Goal: Task Accomplishment & Management: Manage account settings

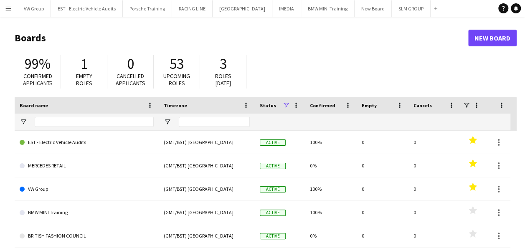
click at [8, 7] on app-icon "Menu" at bounding box center [8, 8] width 7 height 7
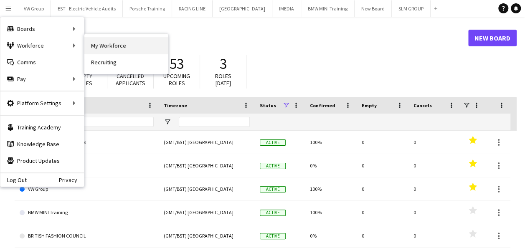
click at [102, 48] on link "My Workforce" at bounding box center [126, 45] width 84 height 17
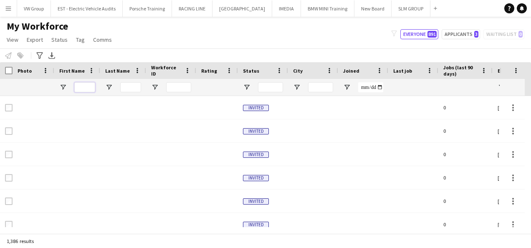
click at [84, 88] on input "First Name Filter Input" at bounding box center [84, 87] width 21 height 10
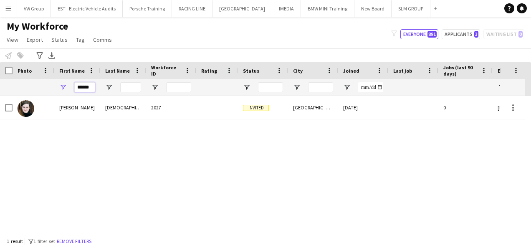
type input "******"
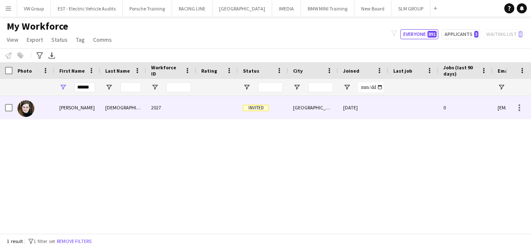
click at [65, 108] on div "Connie" at bounding box center [77, 107] width 46 height 23
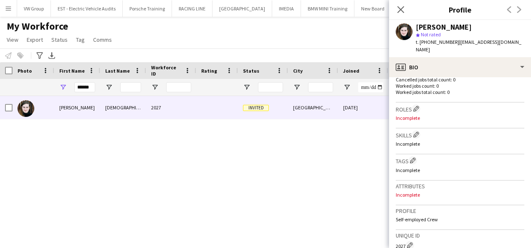
scroll to position [378, 0]
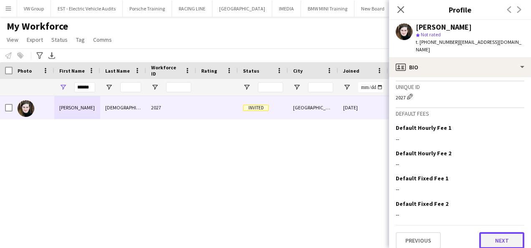
click at [505, 232] on button "Next" at bounding box center [501, 240] width 45 height 17
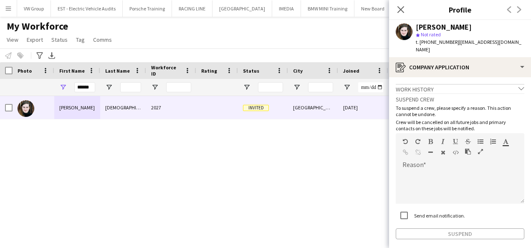
scroll to position [30, 0]
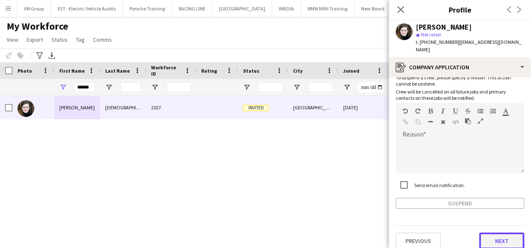
click at [497, 236] on button "Next" at bounding box center [501, 241] width 45 height 17
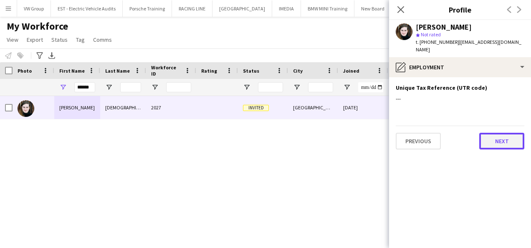
click at [511, 134] on button "Next" at bounding box center [501, 141] width 45 height 17
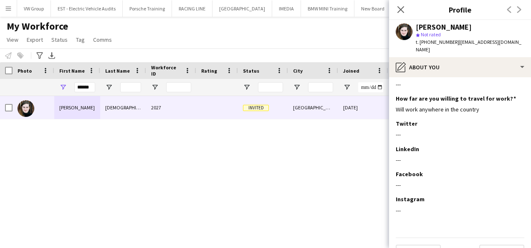
scroll to position [67, 0]
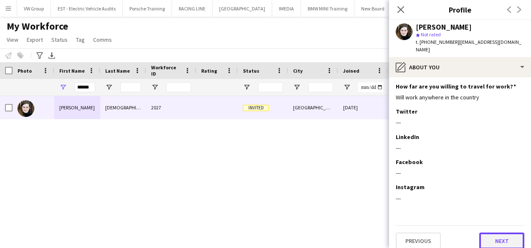
click at [506, 237] on button "Next" at bounding box center [501, 241] width 45 height 17
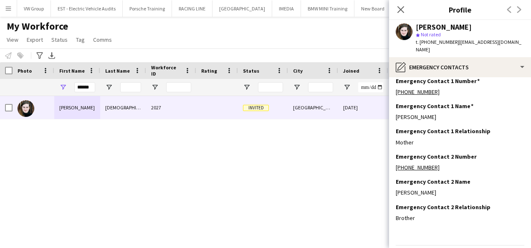
scroll to position [26, 0]
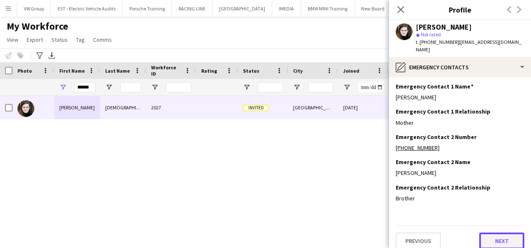
click at [505, 233] on button "Next" at bounding box center [501, 241] width 45 height 17
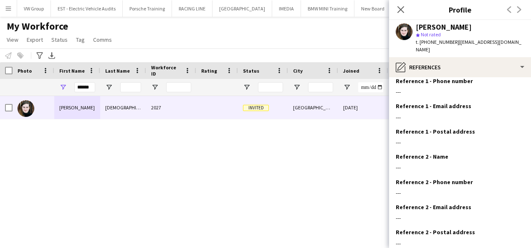
scroll to position [77, 0]
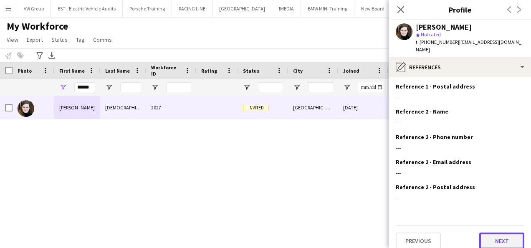
click at [502, 233] on button "Next" at bounding box center [501, 241] width 45 height 17
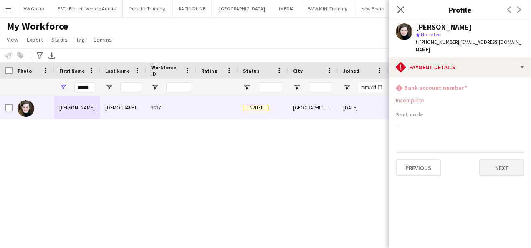
scroll to position [0, 0]
click at [513, 160] on button "Next" at bounding box center [501, 168] width 45 height 17
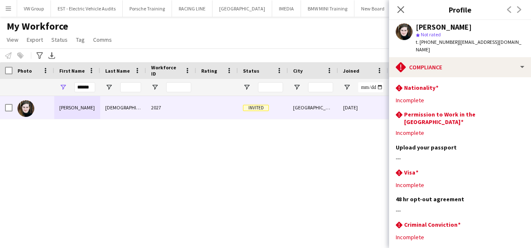
scroll to position [33, 0]
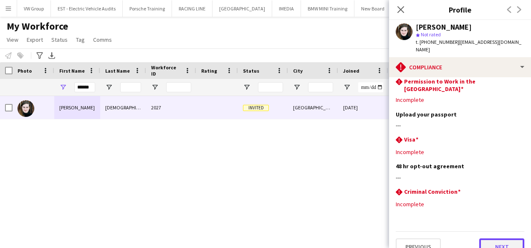
click at [491, 238] on button "Next" at bounding box center [501, 246] width 45 height 17
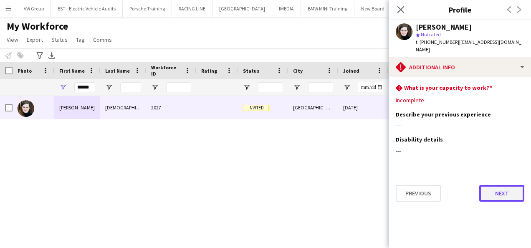
click at [498, 185] on button "Next" at bounding box center [501, 193] width 45 height 17
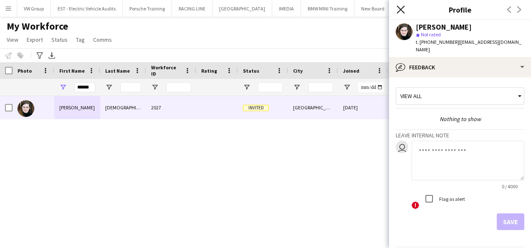
click at [402, 8] on icon at bounding box center [401, 9] width 8 height 8
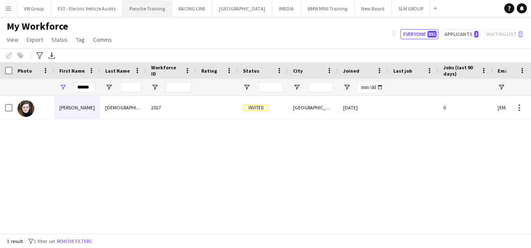
click at [142, 9] on button "Porsche Training Close" at bounding box center [147, 8] width 49 height 16
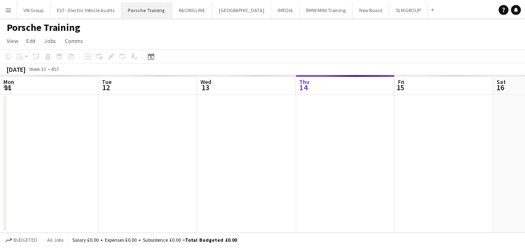
scroll to position [0, 200]
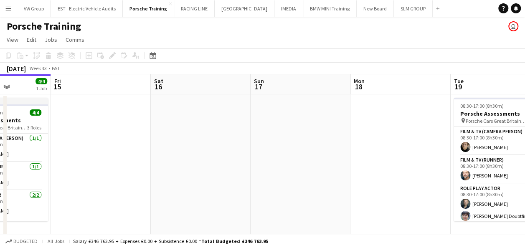
drag, startPoint x: 365, startPoint y: 151, endPoint x: 218, endPoint y: 161, distance: 146.9
click at [218, 161] on app-calendar-viewport "Mon 11 Tue 12 4/4 1 Job Wed 13 4/4 1 Job Thu 14 4/4 1 Job Fri 15 Sat 16 Sun 17 …" at bounding box center [262, 194] width 525 height 241
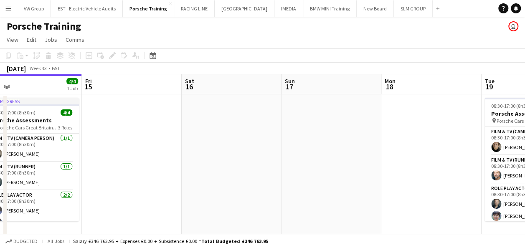
drag, startPoint x: 281, startPoint y: 162, endPoint x: 165, endPoint y: 193, distance: 120.2
click at [165, 194] on app-calendar-viewport "Mon 11 Tue 12 4/4 1 Job Wed 13 4/4 1 Job Thu 14 4/4 1 Job Fri 15 Sat 16 Sun 17 …" at bounding box center [262, 194] width 525 height 241
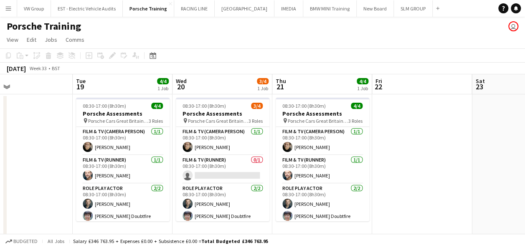
scroll to position [0, 232]
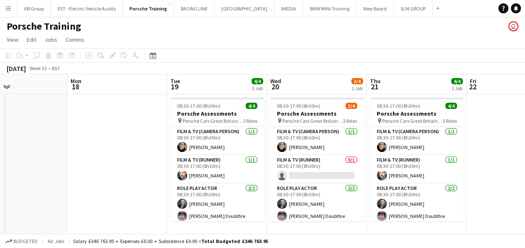
drag, startPoint x: 285, startPoint y: 190, endPoint x: 203, endPoint y: 205, distance: 83.3
click at [203, 205] on app-calendar-viewport "Fri 15 Sat 16 Sun 17 Mon 18 Tue 19 4/4 1 Job Wed 20 3/4 1 Job Thu 21 4/4 1 Job …" at bounding box center [262, 194] width 525 height 241
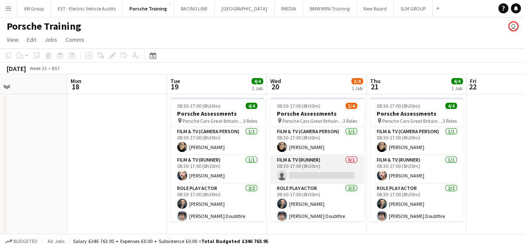
click at [299, 177] on app-card-role "Film & TV (Runner) 0/1 08:30-17:00 (8h30m) single-neutral-actions" at bounding box center [317, 169] width 94 height 28
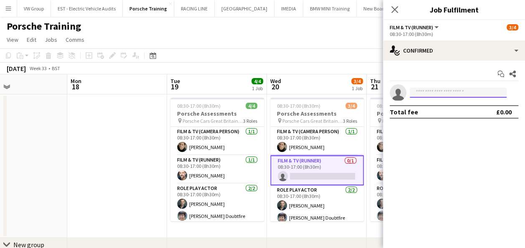
click at [419, 92] on input at bounding box center [458, 93] width 97 height 10
type input "*"
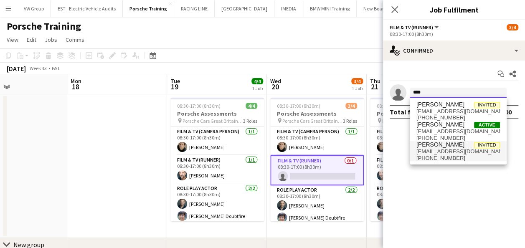
type input "****"
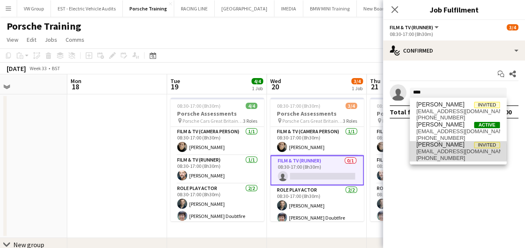
click at [440, 152] on span "conniejehu@gmail.com" at bounding box center [458, 151] width 84 height 7
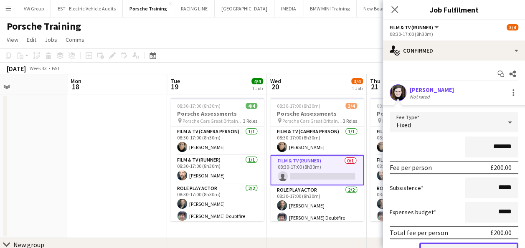
click at [505, 244] on button "Confirm" at bounding box center [468, 251] width 99 height 17
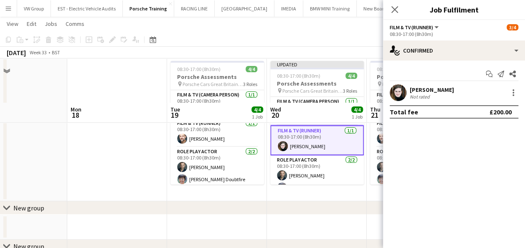
scroll to position [80, 0]
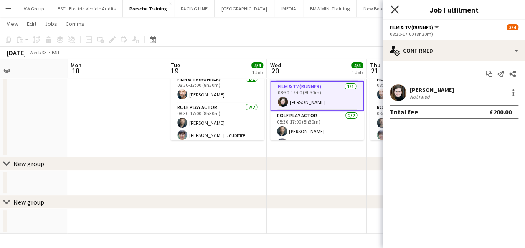
click at [394, 9] on icon at bounding box center [394, 9] width 8 height 8
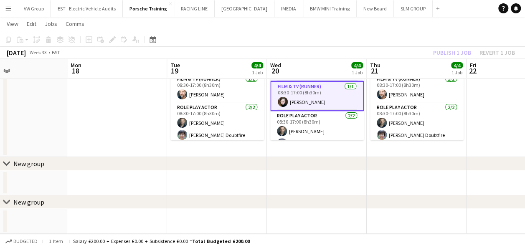
click at [396, 196] on div "chevron-right New group" at bounding box center [262, 201] width 525 height 13
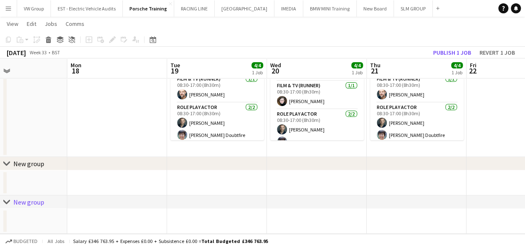
click at [396, 196] on div "chevron-right New group" at bounding box center [262, 201] width 525 height 13
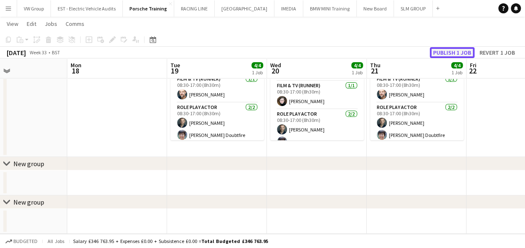
click at [455, 53] on button "Publish 1 job" at bounding box center [452, 52] width 45 height 11
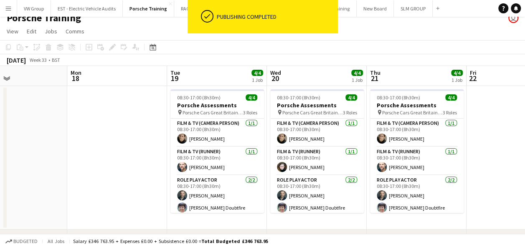
scroll to position [8, 0]
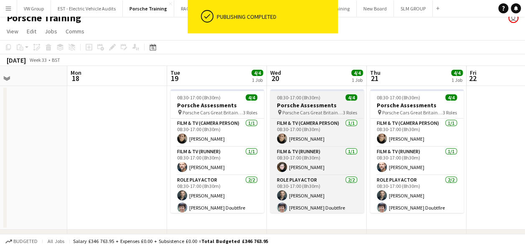
click at [319, 113] on span "Porsche Cars Great Britain Ltd. [STREET_ADDRESS]" at bounding box center [312, 112] width 61 height 6
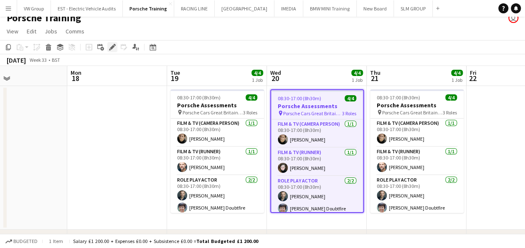
click at [112, 48] on icon at bounding box center [112, 47] width 5 height 5
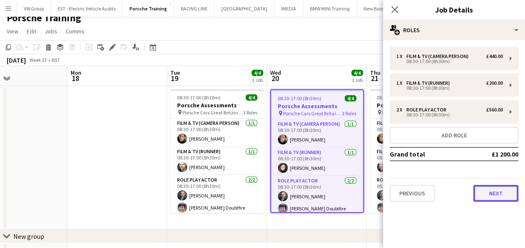
click at [485, 197] on button "Next" at bounding box center [495, 193] width 45 height 17
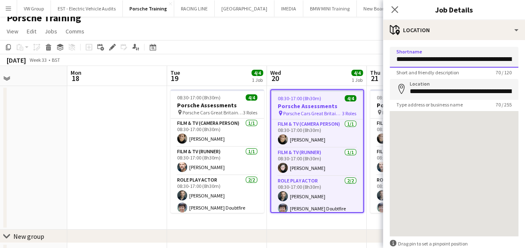
scroll to position [0, 84]
drag, startPoint x: 398, startPoint y: 59, endPoint x: 531, endPoint y: 53, distance: 133.4
click at [525, 53] on html "Menu Boards Boards Boards All jobs Status Workforce Workforce My Workforce Recr…" at bounding box center [262, 156] width 525 height 329
click at [308, 46] on app-toolbar "Copy Paste Paste Ctrl+V Paste with crew Ctrl+Shift+V Paste linked Job Delete Gr…" at bounding box center [262, 47] width 525 height 14
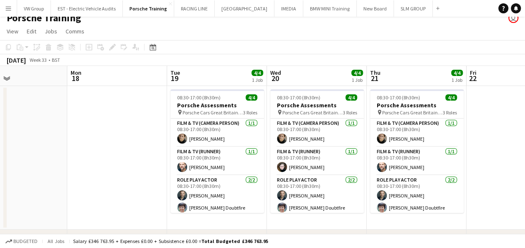
click at [9, 8] on app-icon "Menu" at bounding box center [8, 8] width 7 height 7
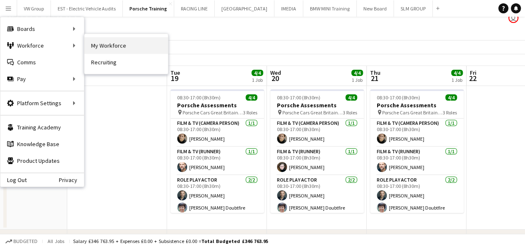
click at [97, 48] on link "My Workforce" at bounding box center [126, 45] width 84 height 17
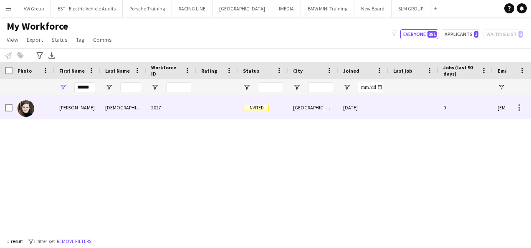
click at [66, 107] on div "Connie" at bounding box center [77, 107] width 46 height 23
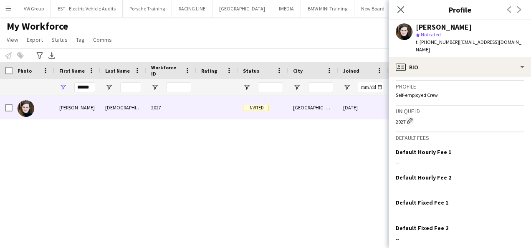
scroll to position [390, 0]
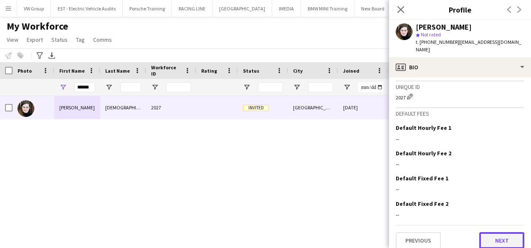
click at [499, 236] on button "Next" at bounding box center [501, 240] width 45 height 17
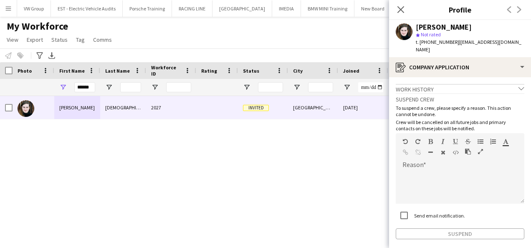
scroll to position [30, 0]
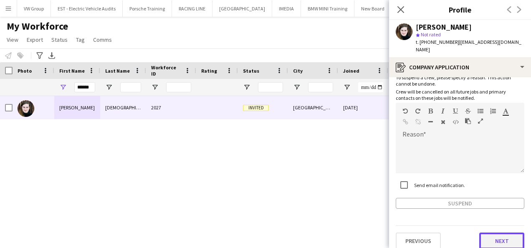
click at [503, 233] on button "Next" at bounding box center [501, 241] width 45 height 17
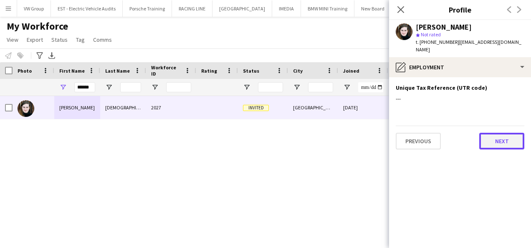
click at [509, 138] on button "Next" at bounding box center [501, 141] width 45 height 17
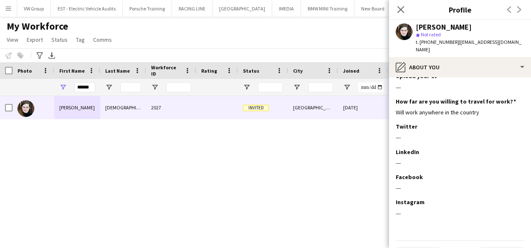
scroll to position [67, 0]
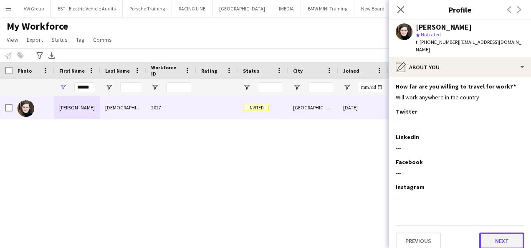
click at [503, 235] on button "Next" at bounding box center [501, 241] width 45 height 17
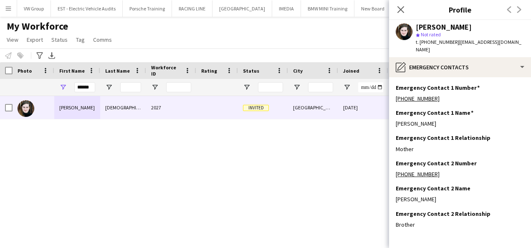
scroll to position [26, 0]
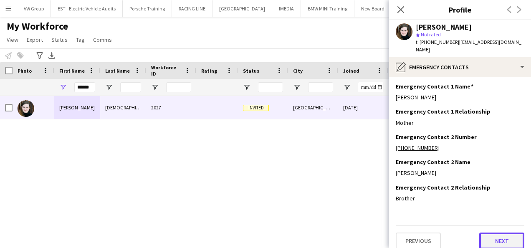
click at [507, 233] on button "Next" at bounding box center [501, 241] width 45 height 17
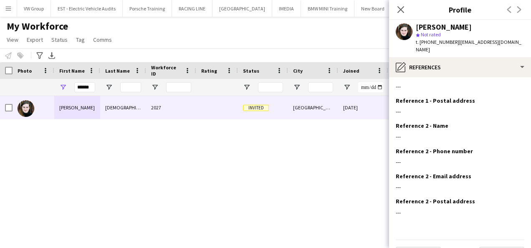
scroll to position [77, 0]
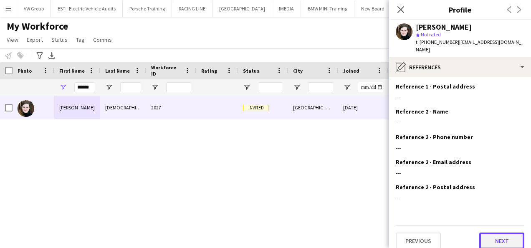
click at [494, 236] on button "Next" at bounding box center [501, 241] width 45 height 17
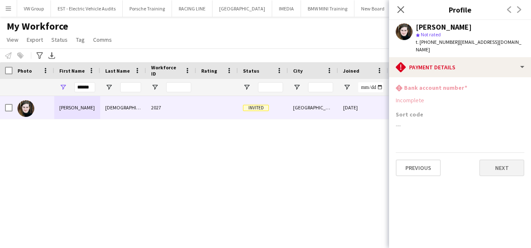
scroll to position [0, 0]
click at [508, 160] on button "Next" at bounding box center [501, 168] width 45 height 17
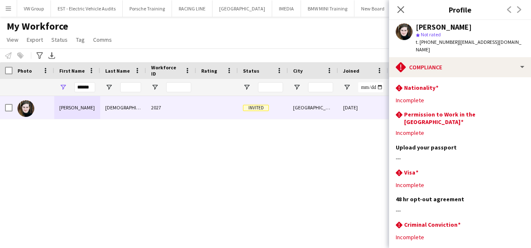
scroll to position [33, 0]
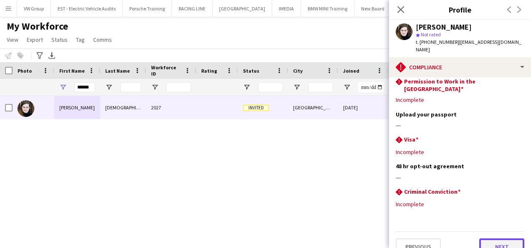
click at [492, 238] on button "Next" at bounding box center [501, 246] width 45 height 17
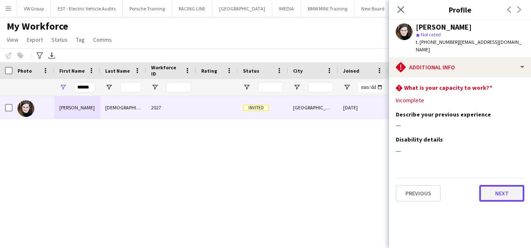
click at [502, 185] on button "Next" at bounding box center [501, 193] width 45 height 17
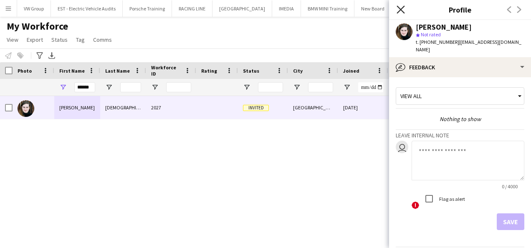
click at [403, 10] on icon "Close pop-in" at bounding box center [401, 9] width 8 height 8
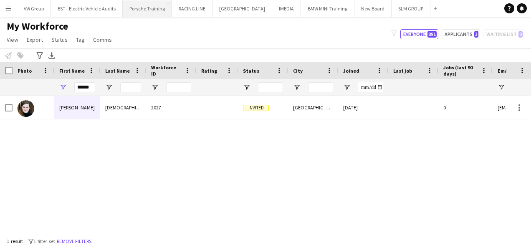
click at [160, 8] on button "Porsche Training Close" at bounding box center [147, 8] width 49 height 16
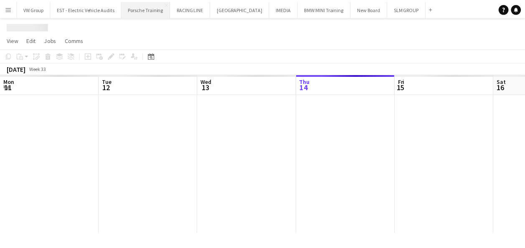
scroll to position [0, 200]
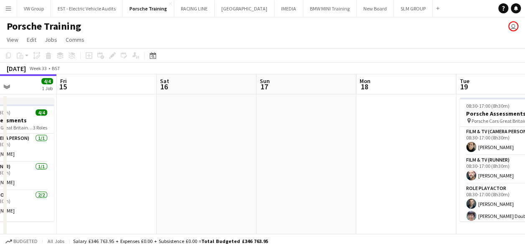
drag, startPoint x: 200, startPoint y: 156, endPoint x: 191, endPoint y: 158, distance: 8.9
click at [191, 158] on app-calendar-viewport "Mon 11 Tue 12 4/4 1 Job Wed 13 4/4 1 Job Thu 14 4/4 1 Job Fri 15 Sat 16 Sun 17 …" at bounding box center [262, 194] width 525 height 241
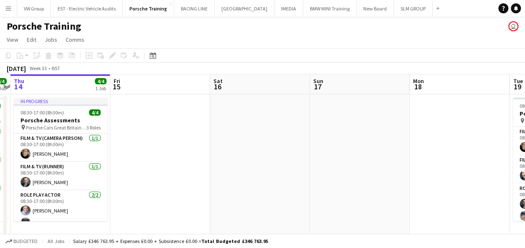
drag, startPoint x: 202, startPoint y: 169, endPoint x: 190, endPoint y: 172, distance: 12.9
click at [191, 172] on app-calendar-viewport "Mon 11 Tue 12 4/4 1 Job Wed 13 4/4 1 Job Thu 14 4/4 1 Job Fri 15 Sat 16 Sun 17 …" at bounding box center [262, 194] width 525 height 241
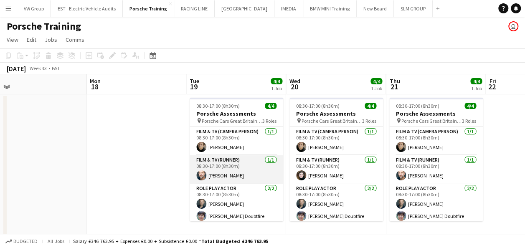
drag, startPoint x: 253, startPoint y: 161, endPoint x: 241, endPoint y: 162, distance: 12.2
click at [241, 163] on app-calendar-viewport "Wed 13 4/4 1 Job Thu 14 4/4 1 Job Fri 15 Sat 16 Sun 17 Mon 18 Tue 19 4/4 1 Job …" at bounding box center [262, 194] width 525 height 241
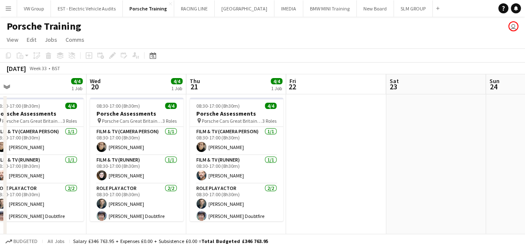
scroll to position [0, 217]
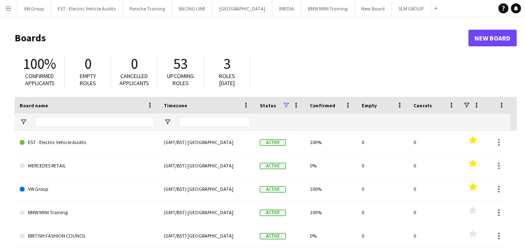
click at [171, 18] on main "Boards New Board 100% Confirmed applicants 0 Empty roles 0 Cancelled applicants…" at bounding box center [262, 168] width 525 height 302
click at [154, 4] on button "Porsche Training Close" at bounding box center [147, 8] width 49 height 16
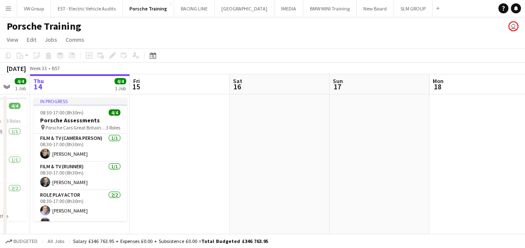
drag, startPoint x: 211, startPoint y: 154, endPoint x: 243, endPoint y: 147, distance: 32.5
click at [215, 153] on app-calendar-viewport "Mon 11 Tue 12 4/4 1 Job Wed 13 4/4 1 Job Thu 14 4/4 1 Job Fri 15 Sat 16 Sun 17 …" at bounding box center [262, 194] width 525 height 241
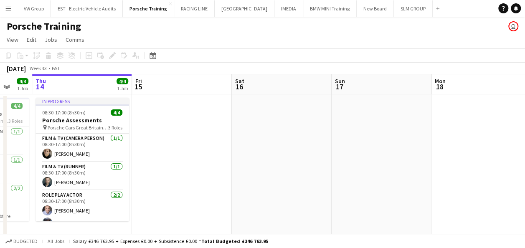
drag, startPoint x: 294, startPoint y: 149, endPoint x: 221, endPoint y: 158, distance: 73.3
click at [226, 158] on app-calendar-viewport "Mon 11 Tue 12 4/4 1 Job Wed 13 4/4 1 Job Thu 14 4/4 1 Job Fri 15 Sat 16 Sun 17 …" at bounding box center [262, 194] width 525 height 241
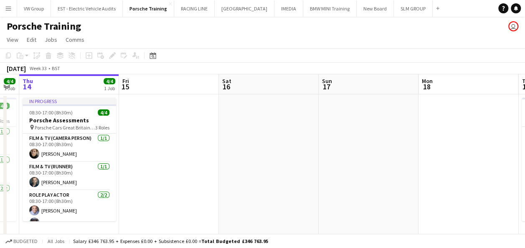
drag, startPoint x: 271, startPoint y: 139, endPoint x: 230, endPoint y: 149, distance: 42.0
click at [233, 148] on app-calendar-viewport "Mon 11 Tue 12 4/4 1 Job Wed 13 4/4 1 Job Thu 14 4/4 1 Job Fri 15 Sat 16 Sun 17 …" at bounding box center [262, 194] width 525 height 241
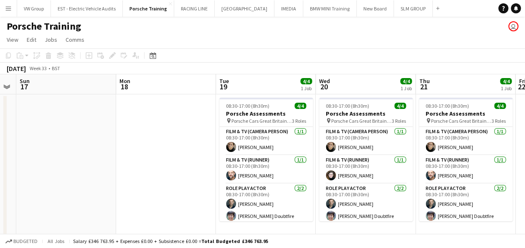
drag, startPoint x: 224, startPoint y: 149, endPoint x: 160, endPoint y: 157, distance: 64.5
click at [166, 157] on app-calendar-viewport "Wed 13 4/4 1 Job Thu 14 4/4 1 Job Fri 15 Sat 16 Sun 17 Mon 18 Tue 19 4/4 1 Job …" at bounding box center [262, 194] width 525 height 241
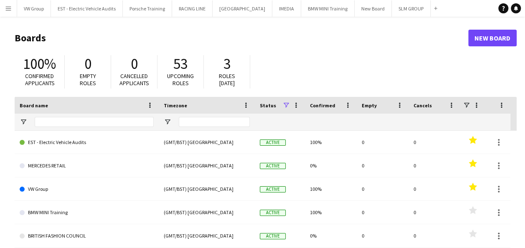
click at [5, 7] on app-icon "Menu" at bounding box center [8, 8] width 7 height 7
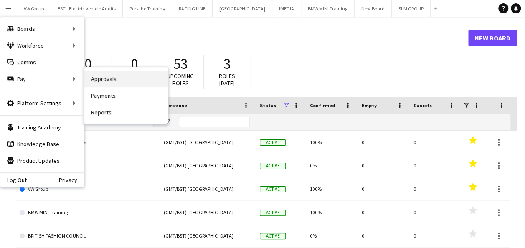
click at [101, 79] on link "Approvals" at bounding box center [126, 79] width 84 height 17
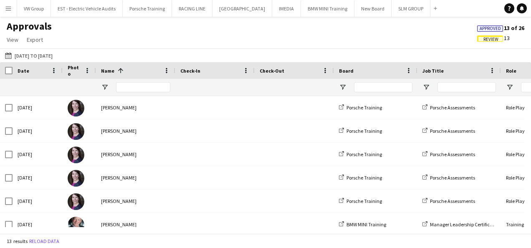
click at [488, 38] on span "Review" at bounding box center [491, 39] width 15 height 5
click at [372, 88] on input "Board Filter Input" at bounding box center [383, 87] width 58 height 10
type input "***"
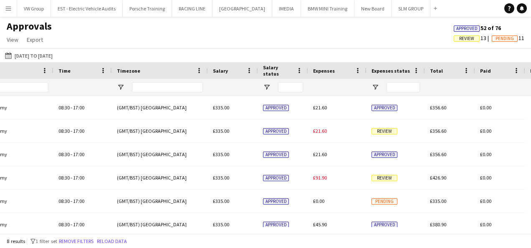
click at [469, 37] on span "Review" at bounding box center [466, 38] width 15 height 5
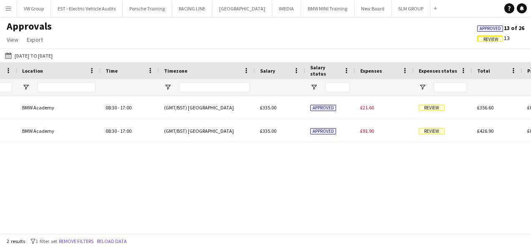
click at [496, 39] on span "Review" at bounding box center [491, 39] width 15 height 5
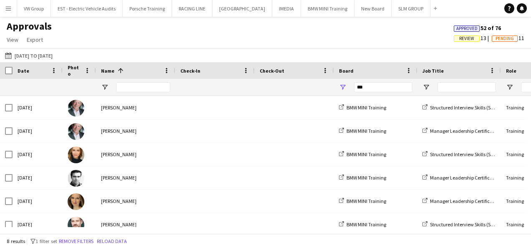
click at [466, 40] on span "Review" at bounding box center [466, 38] width 15 height 5
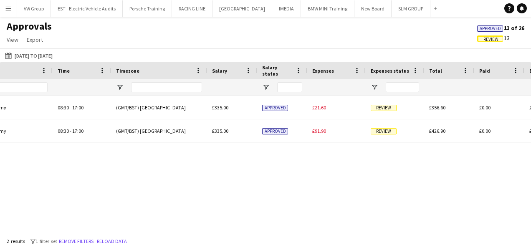
click at [489, 28] on span "Approved" at bounding box center [490, 28] width 21 height 5
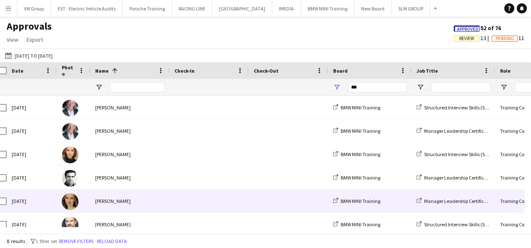
drag, startPoint x: 484, startPoint y: 208, endPoint x: 531, endPoint y: 158, distance: 68.2
click at [525, 158] on html "Menu Boards Boards Boards All jobs Status Workforce Workforce My Workforce Recr…" at bounding box center [265, 124] width 531 height 248
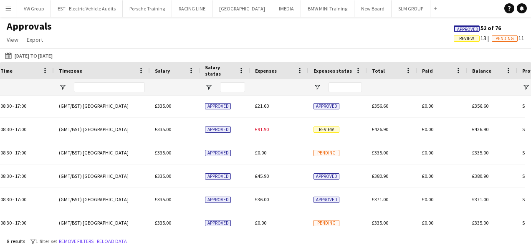
click at [466, 28] on span "Approved" at bounding box center [467, 29] width 21 height 5
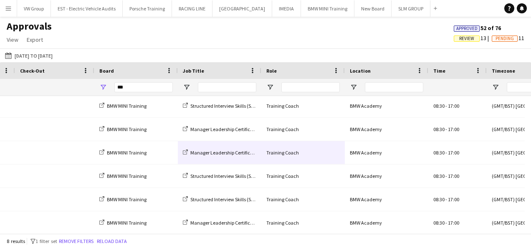
scroll to position [0, 308]
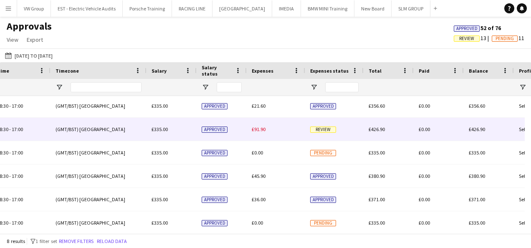
click at [330, 129] on span "Review" at bounding box center [323, 130] width 26 height 6
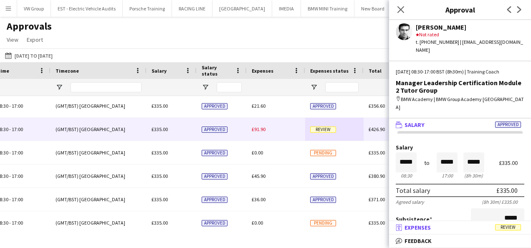
click at [512, 224] on span "Review" at bounding box center [508, 227] width 26 height 6
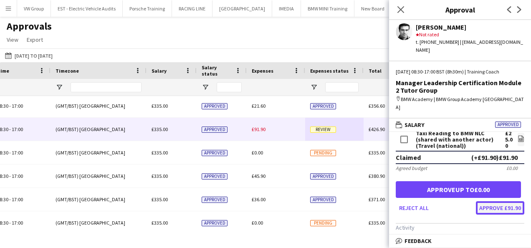
click at [487, 201] on button "Approve £91.90" at bounding box center [500, 207] width 48 height 13
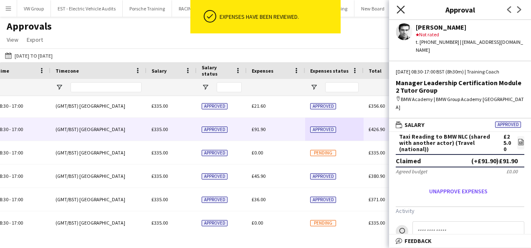
click at [401, 6] on icon "Close pop-in" at bounding box center [401, 9] width 8 height 8
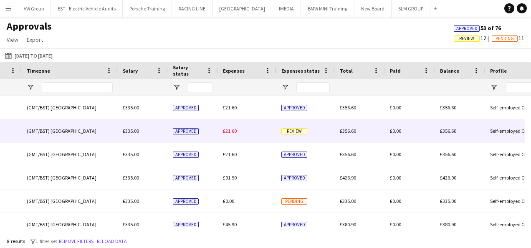
click at [297, 132] on span "Review" at bounding box center [294, 131] width 26 height 6
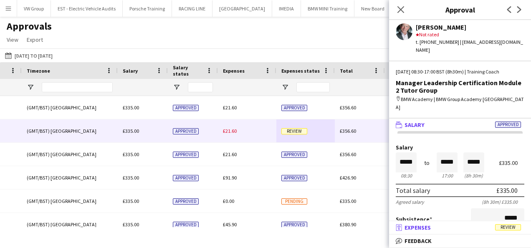
click at [507, 226] on span "Review" at bounding box center [508, 227] width 26 height 6
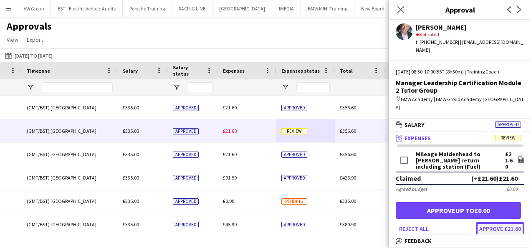
click at [492, 222] on button "Approve £21.60" at bounding box center [500, 228] width 48 height 13
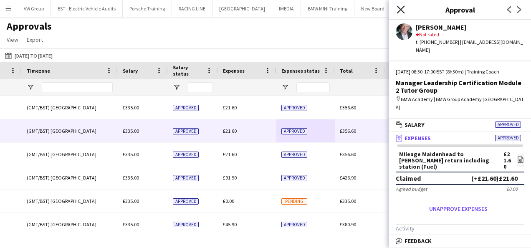
click at [398, 10] on icon "Close pop-in" at bounding box center [401, 9] width 8 height 8
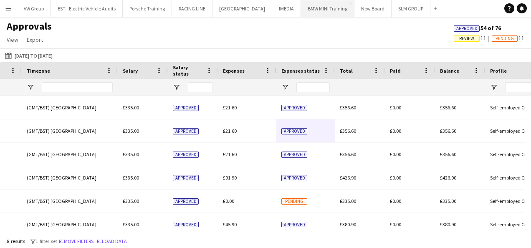
click at [325, 9] on button "BMW MINI Training Close" at bounding box center [327, 8] width 53 height 16
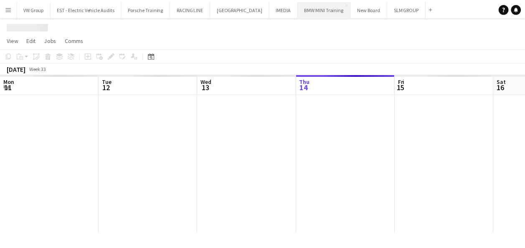
scroll to position [0, 200]
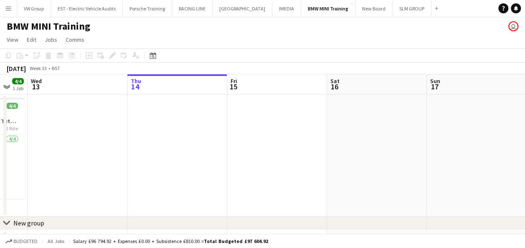
drag, startPoint x: 140, startPoint y: 143, endPoint x: 293, endPoint y: 129, distance: 153.0
click at [292, 129] on app-calendar-viewport "Mon 11 Tue 12 4/4 1 Job Wed 13 Thu 14 Fri 15 Sat 16 Sun 17 Mon 18 Tue 19 Wed 20…" at bounding box center [262, 164] width 525 height 181
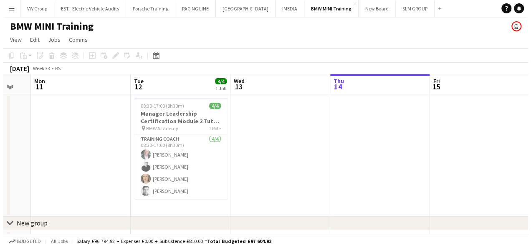
scroll to position [0, 247]
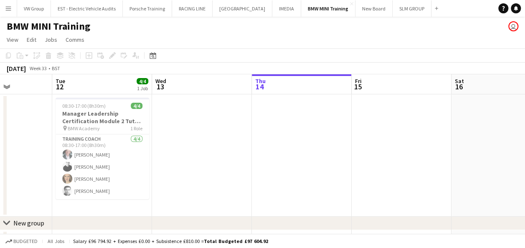
click at [7, 6] on app-icon "Menu" at bounding box center [8, 8] width 7 height 7
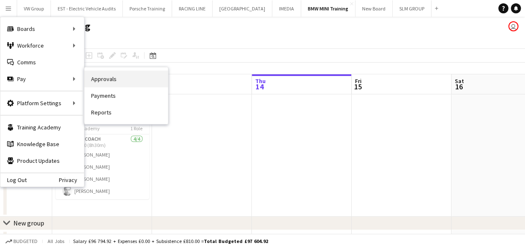
click at [99, 81] on link "Approvals" at bounding box center [126, 79] width 84 height 17
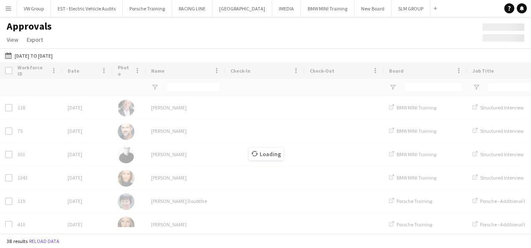
type input "***"
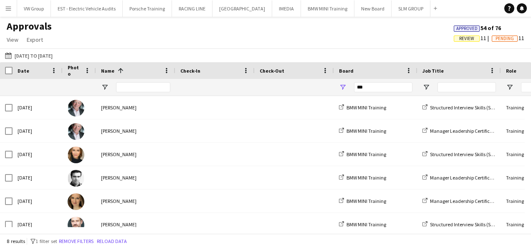
click at [455, 38] on span "Review" at bounding box center [467, 38] width 26 height 6
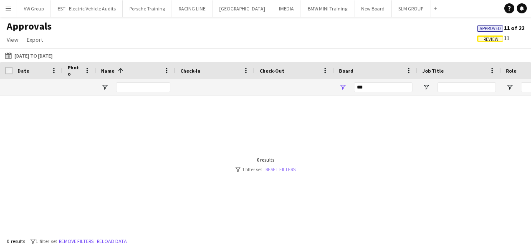
click at [284, 171] on link "Reset filters" at bounding box center [281, 169] width 30 height 6
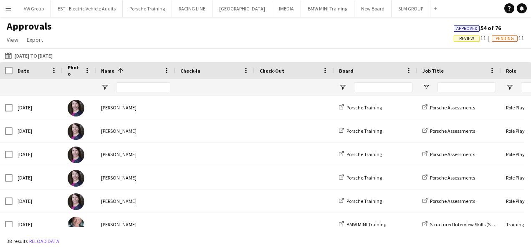
click at [470, 38] on span "Review" at bounding box center [466, 38] width 15 height 5
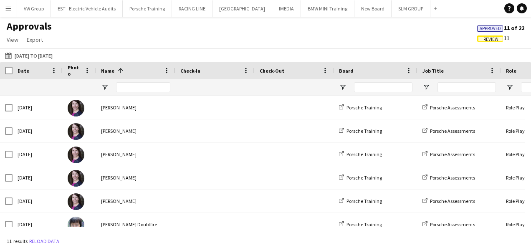
click at [490, 29] on span "Approved" at bounding box center [490, 28] width 21 height 5
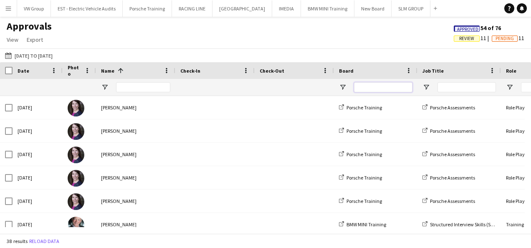
click at [364, 86] on input "Board Filter Input" at bounding box center [383, 87] width 58 height 10
type input "***"
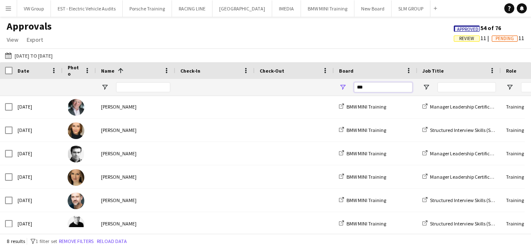
scroll to position [18, 0]
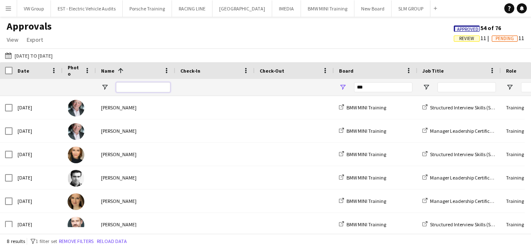
click at [128, 88] on input "Name Filter Input" at bounding box center [143, 87] width 54 height 10
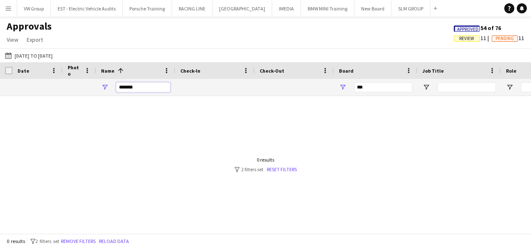
type input "*******"
click at [284, 170] on link "Reset filters" at bounding box center [282, 169] width 30 height 6
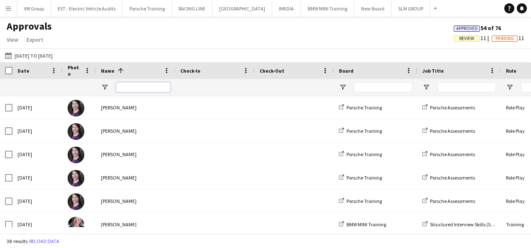
click at [126, 86] on input "Name Filter Input" at bounding box center [143, 87] width 54 height 10
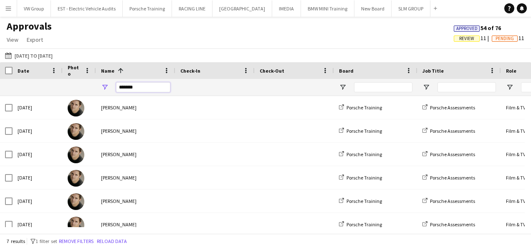
type input "*******"
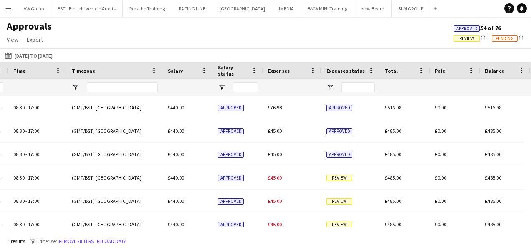
scroll to position [0, 387]
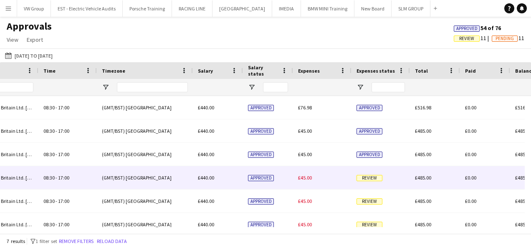
click at [364, 175] on span "Review" at bounding box center [370, 178] width 26 height 6
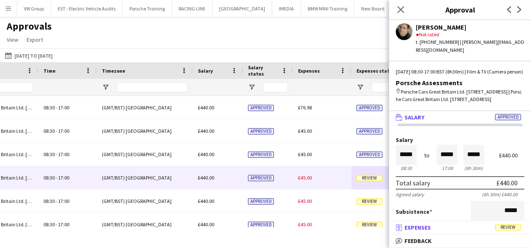
click at [509, 231] on mat-panel-title "receipt Expenses Review" at bounding box center [458, 228] width 139 height 8
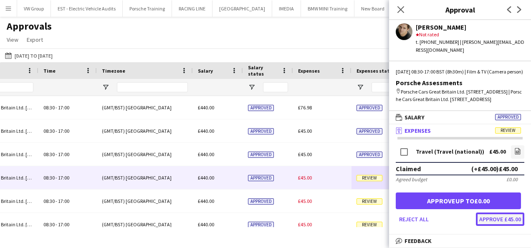
click at [504, 226] on button "Approve £45.00" at bounding box center [500, 219] width 48 height 13
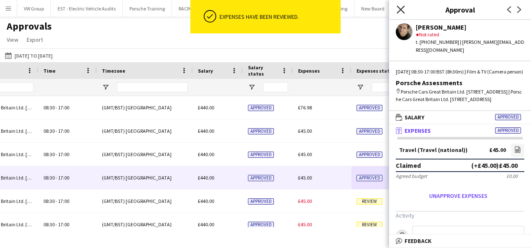
click at [399, 8] on icon at bounding box center [401, 9] width 8 height 8
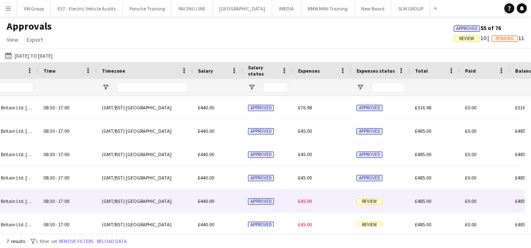
click at [375, 202] on span "Review" at bounding box center [370, 201] width 26 height 6
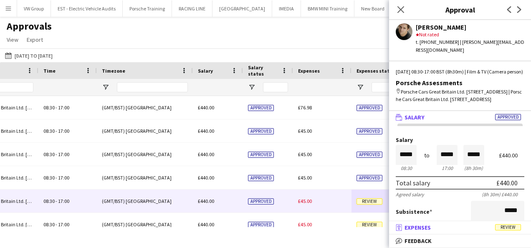
click at [505, 226] on span "Review" at bounding box center [508, 227] width 26 height 6
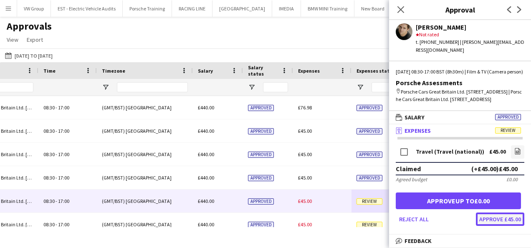
click at [501, 226] on button "Approve £45.00" at bounding box center [500, 219] width 48 height 13
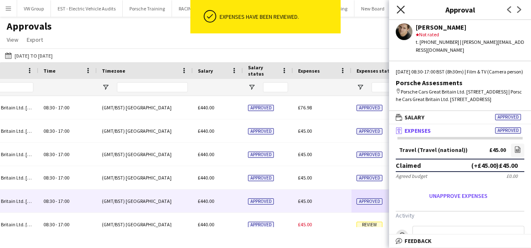
click at [401, 7] on icon "Close pop-in" at bounding box center [401, 9] width 8 height 8
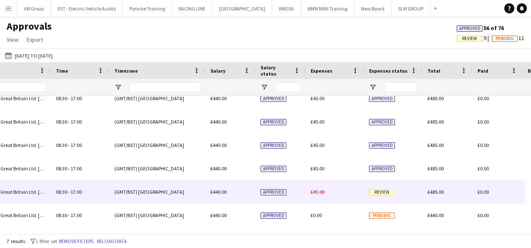
click at [385, 193] on span "Review" at bounding box center [382, 192] width 26 height 6
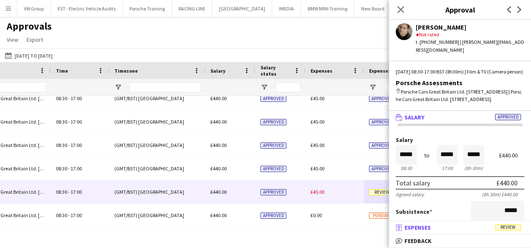
click at [504, 227] on span "Review" at bounding box center [508, 227] width 26 height 6
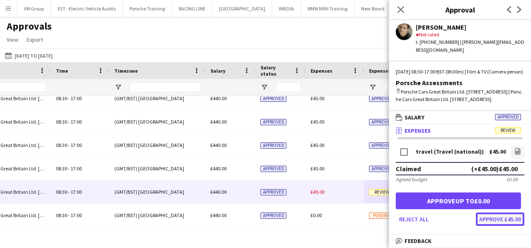
click at [507, 226] on button "Approve £45.00" at bounding box center [500, 219] width 48 height 13
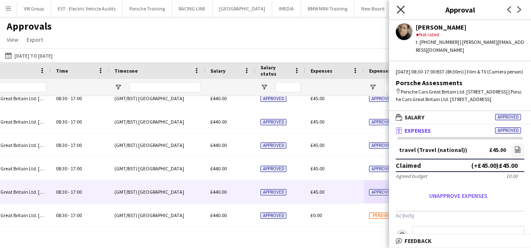
click at [400, 10] on icon at bounding box center [401, 9] width 8 height 8
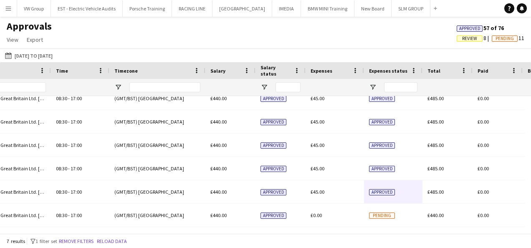
click at [467, 41] on span "Review" at bounding box center [469, 38] width 15 height 5
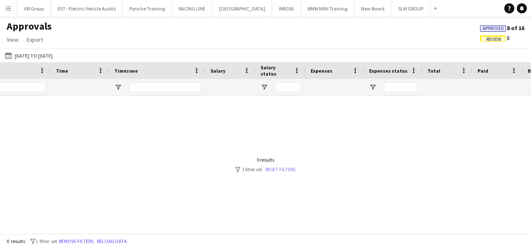
click at [283, 170] on link "Reset filters" at bounding box center [281, 169] width 30 height 6
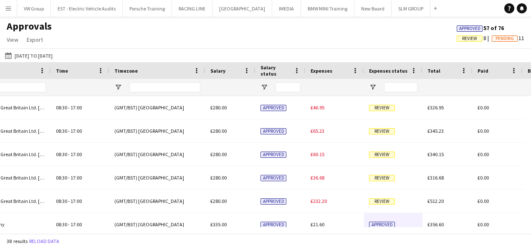
click at [465, 37] on span "Review" at bounding box center [469, 38] width 15 height 5
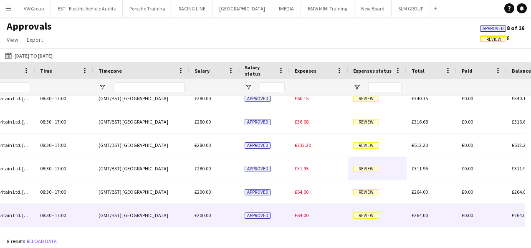
click at [342, 227] on div "Location Role Time -" at bounding box center [265, 147] width 531 height 171
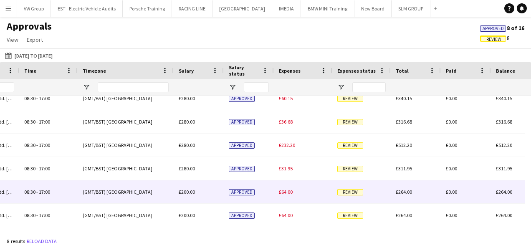
click at [345, 193] on span "Review" at bounding box center [350, 192] width 26 height 6
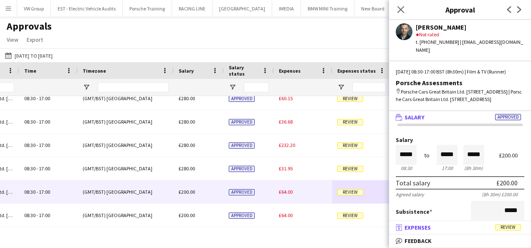
click at [509, 227] on span "Review" at bounding box center [508, 227] width 26 height 6
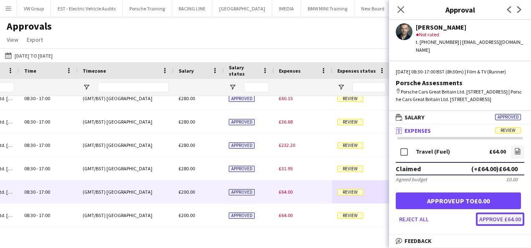
click at [508, 226] on button "Approve £64.00" at bounding box center [500, 219] width 48 height 13
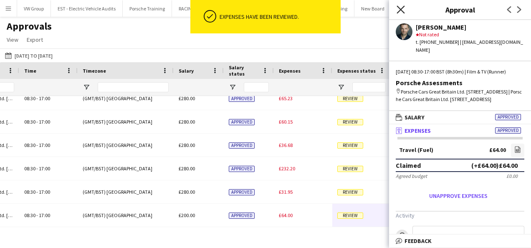
click at [400, 9] on icon at bounding box center [401, 9] width 8 height 8
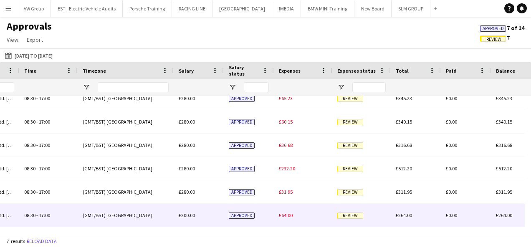
click at [351, 215] on span "Review" at bounding box center [350, 216] width 26 height 6
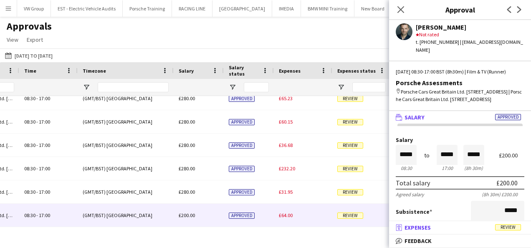
click at [506, 228] on span "Review" at bounding box center [508, 227] width 26 height 6
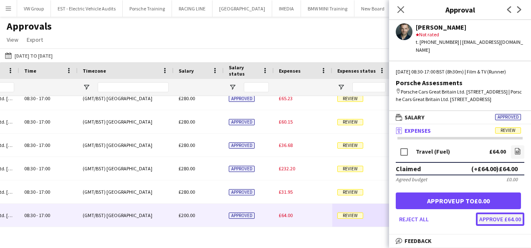
click at [503, 226] on button "Approve £64.00" at bounding box center [500, 219] width 48 height 13
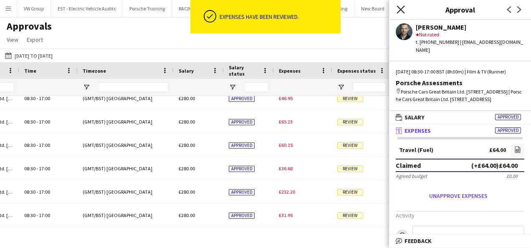
click at [400, 10] on icon at bounding box center [401, 9] width 8 height 8
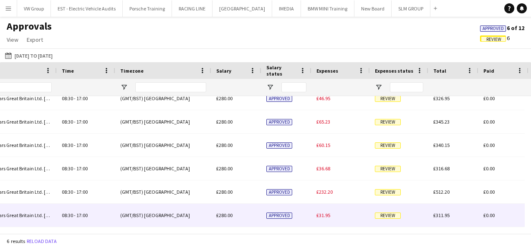
click at [385, 215] on span "Review" at bounding box center [388, 216] width 26 height 6
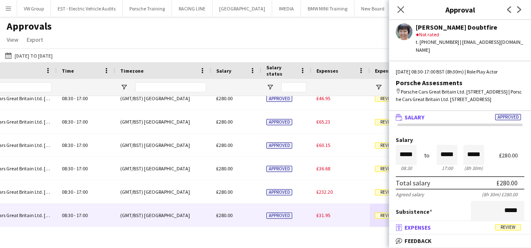
click at [509, 226] on span "Review" at bounding box center [508, 227] width 26 height 6
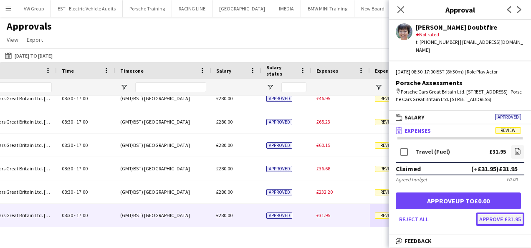
click at [503, 219] on button "Approve £31.95" at bounding box center [500, 219] width 48 height 13
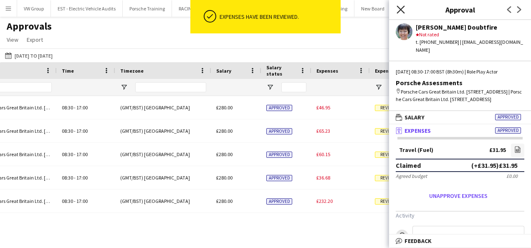
click at [401, 9] on icon at bounding box center [401, 9] width 8 height 8
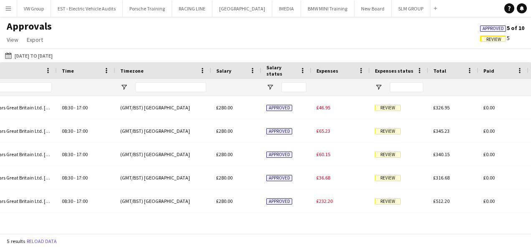
click at [439, 30] on div "Approvals View Customise view Customise filters Reset Filters Reset View Reset …" at bounding box center [265, 34] width 531 height 28
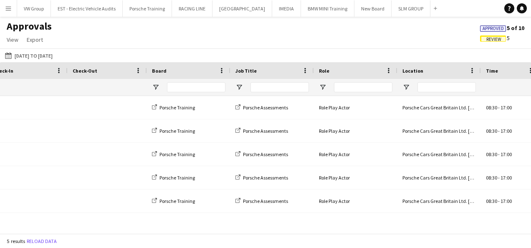
scroll to position [0, 247]
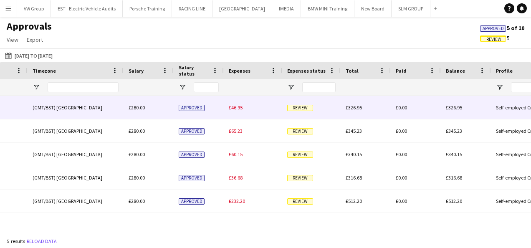
click at [303, 109] on span "Review" at bounding box center [300, 108] width 26 height 6
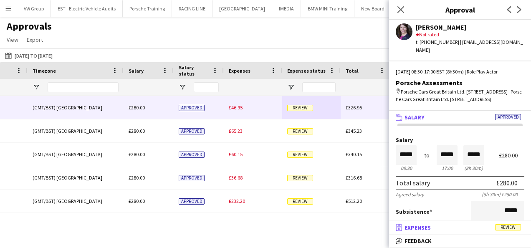
click at [508, 227] on span "Review" at bounding box center [508, 227] width 26 height 6
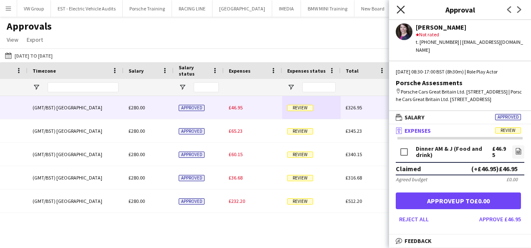
click at [401, 9] on icon at bounding box center [401, 9] width 8 height 8
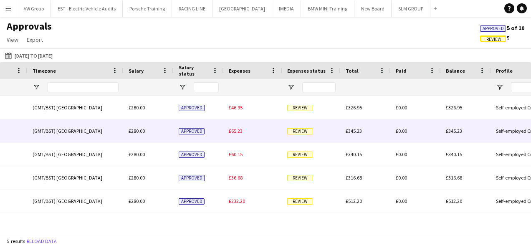
click at [299, 132] on span "Review" at bounding box center [300, 131] width 26 height 6
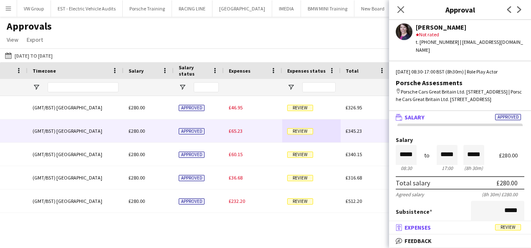
click at [504, 226] on span "Review" at bounding box center [508, 227] width 26 height 6
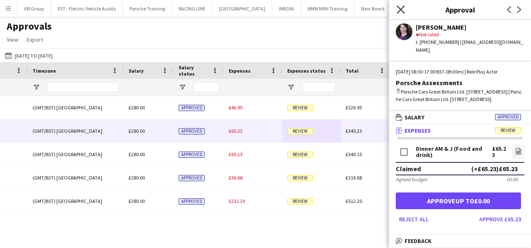
click at [402, 8] on icon at bounding box center [401, 9] width 8 height 8
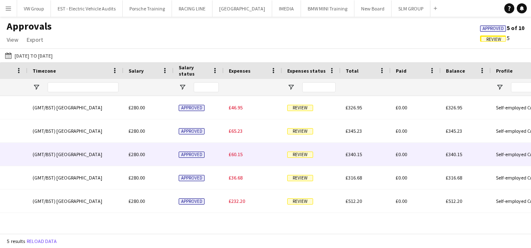
click at [309, 155] on span "Review" at bounding box center [300, 155] width 26 height 6
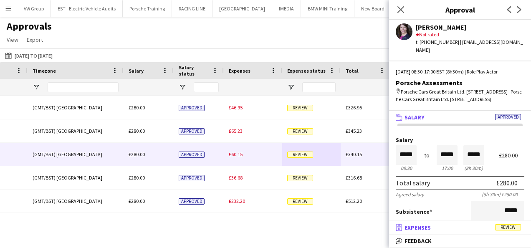
click at [501, 230] on span "Review" at bounding box center [508, 227] width 26 height 6
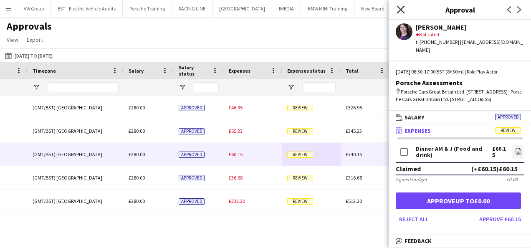
click at [402, 8] on icon at bounding box center [401, 9] width 8 height 8
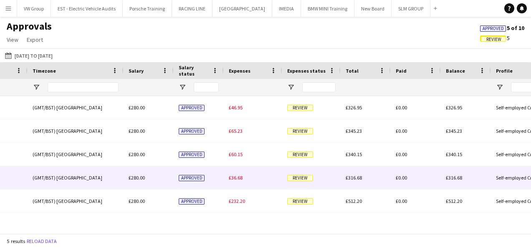
click at [303, 179] on span "Review" at bounding box center [300, 178] width 26 height 6
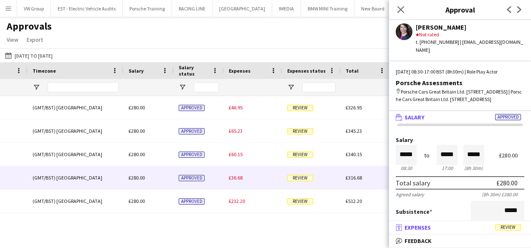
click at [517, 229] on span "Review" at bounding box center [508, 227] width 26 height 6
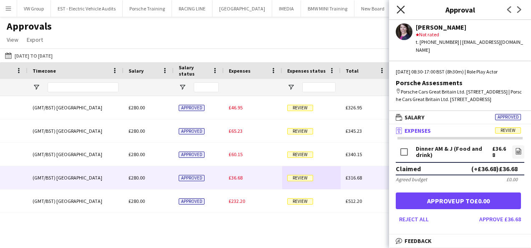
click at [402, 7] on icon "Close pop-in" at bounding box center [401, 9] width 8 height 8
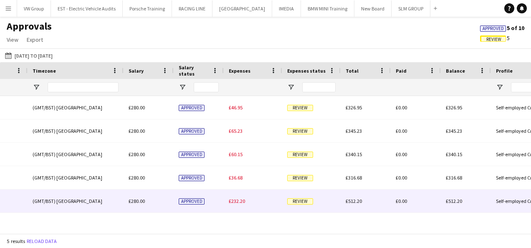
click at [296, 204] on span "Review" at bounding box center [300, 201] width 26 height 6
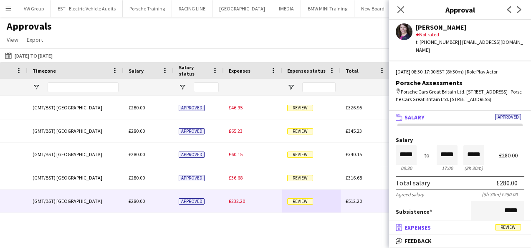
click at [505, 227] on span "Review" at bounding box center [508, 227] width 26 height 6
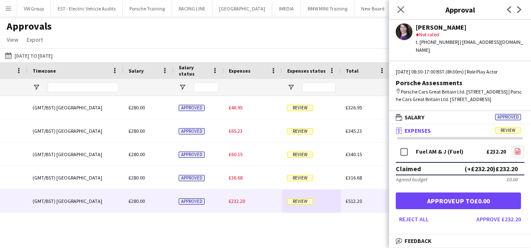
click at [515, 152] on icon "file-image" at bounding box center [518, 151] width 7 height 7
click at [486, 220] on button "Approve £232.20" at bounding box center [498, 219] width 51 height 13
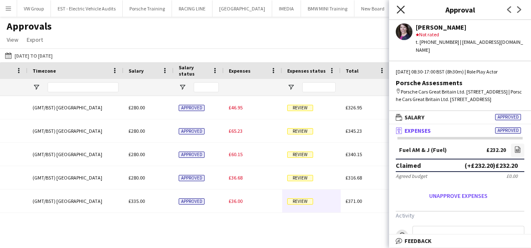
click at [404, 11] on icon "Close pop-in" at bounding box center [401, 9] width 8 height 8
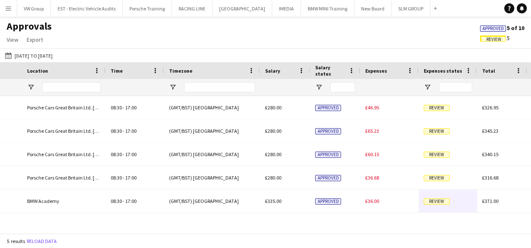
scroll to position [0, 458]
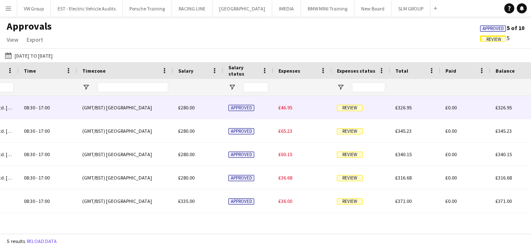
click at [350, 108] on span "Review" at bounding box center [350, 108] width 26 height 6
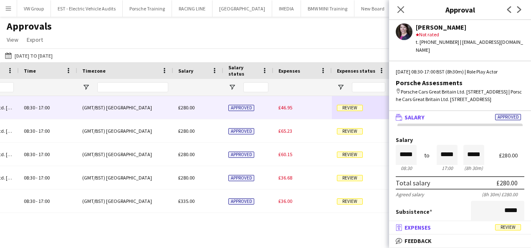
click at [513, 227] on span "Review" at bounding box center [508, 227] width 26 height 6
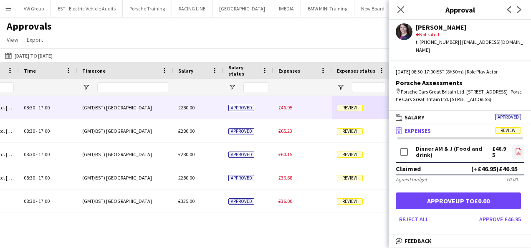
click at [515, 151] on icon "file-image" at bounding box center [518, 151] width 7 height 7
click at [507, 218] on button "Approve £46.95" at bounding box center [500, 219] width 48 height 13
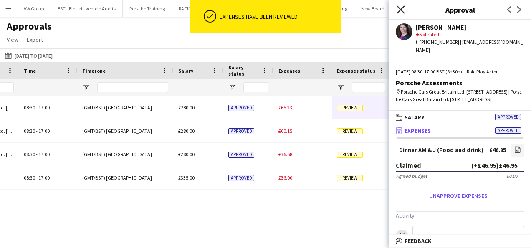
click at [402, 8] on icon "Close pop-in" at bounding box center [401, 9] width 8 height 8
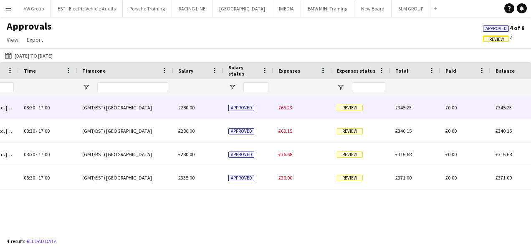
click at [348, 109] on span "Review" at bounding box center [350, 108] width 26 height 6
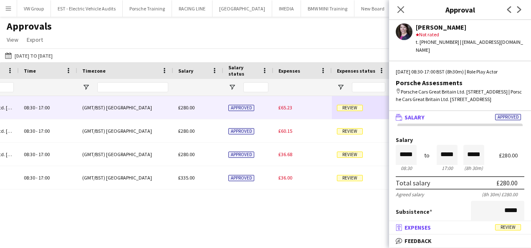
click at [507, 227] on span "Review" at bounding box center [508, 227] width 26 height 6
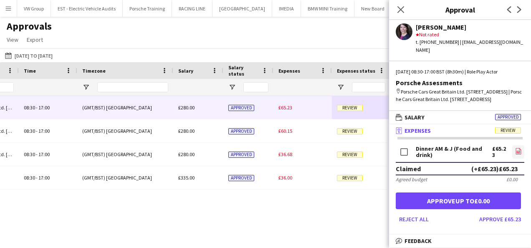
click at [517, 152] on icon at bounding box center [518, 152] width 3 height 3
click at [498, 218] on button "Approve £65.23" at bounding box center [500, 219] width 48 height 13
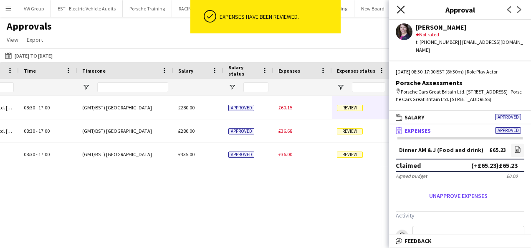
click at [401, 8] on icon "Close pop-in" at bounding box center [401, 9] width 8 height 8
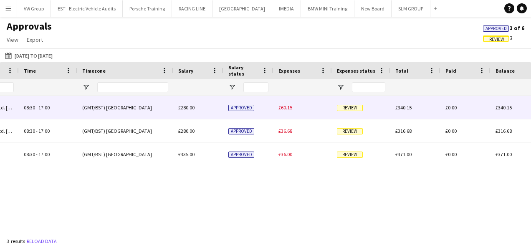
click at [355, 106] on span "Review" at bounding box center [350, 108] width 26 height 6
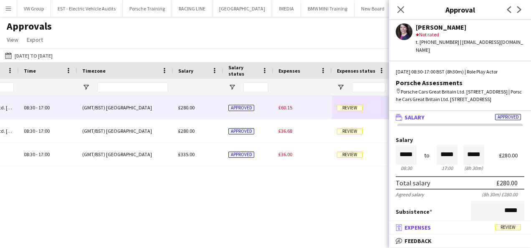
click at [508, 227] on span "Review" at bounding box center [508, 227] width 26 height 6
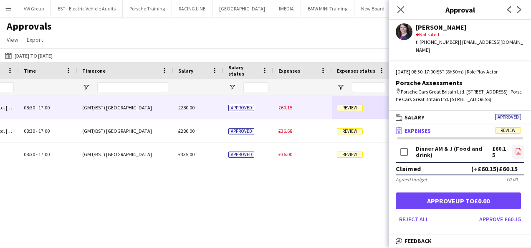
click at [515, 149] on icon "file-image" at bounding box center [518, 151] width 7 height 7
click at [507, 221] on button "Approve £60.15" at bounding box center [500, 219] width 48 height 13
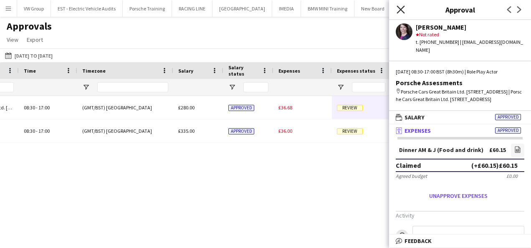
click at [402, 10] on icon "Close pop-in" at bounding box center [401, 9] width 8 height 8
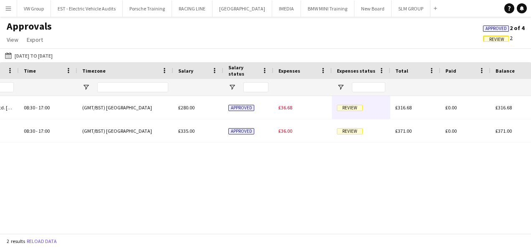
drag, startPoint x: 372, startPoint y: 226, endPoint x: 306, endPoint y: 238, distance: 66.5
click at [306, 233] on app-pay-approvals-table "Press SPACE to select this row Drag here to set row groups Date Photo Name Chec…" at bounding box center [265, 147] width 531 height 171
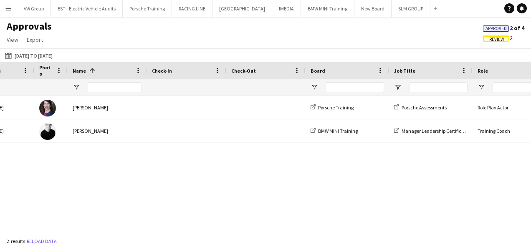
scroll to position [0, 74]
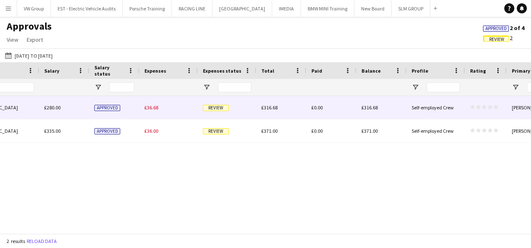
click at [210, 109] on span "Review" at bounding box center [216, 108] width 26 height 6
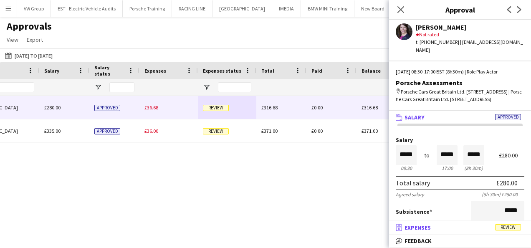
click at [504, 226] on span "Review" at bounding box center [508, 227] width 26 height 6
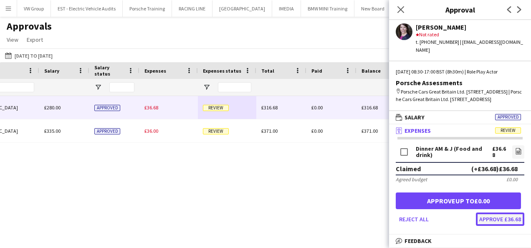
click at [499, 220] on button "Approve £36.68" at bounding box center [500, 219] width 48 height 13
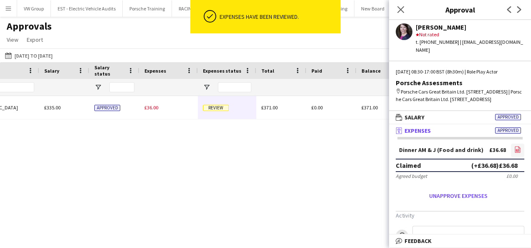
click at [515, 151] on icon "file-image" at bounding box center [518, 149] width 7 height 7
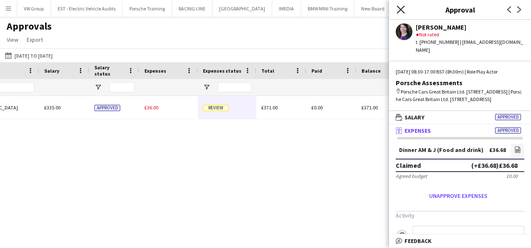
click at [400, 9] on icon at bounding box center [401, 9] width 8 height 8
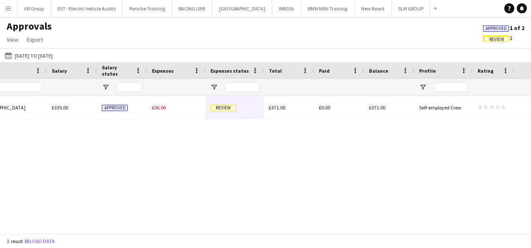
scroll to position [0, 228]
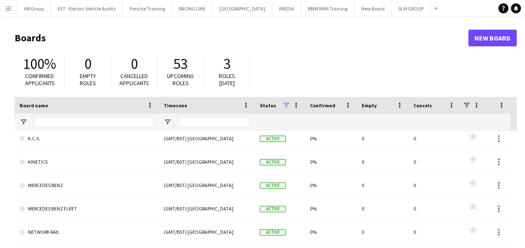
scroll to position [275, 0]
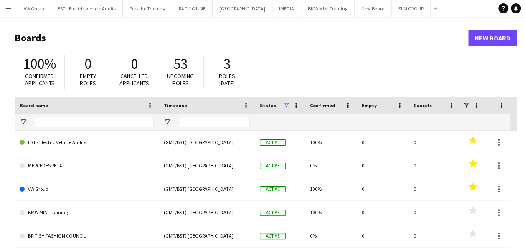
click at [8, 7] on app-icon "Menu" at bounding box center [8, 8] width 7 height 7
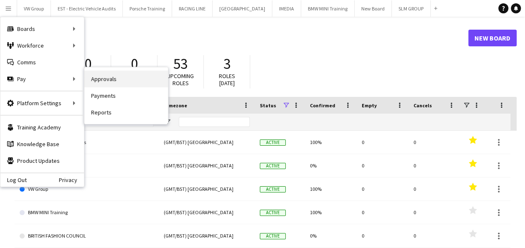
click at [100, 77] on link "Approvals" at bounding box center [126, 79] width 84 height 17
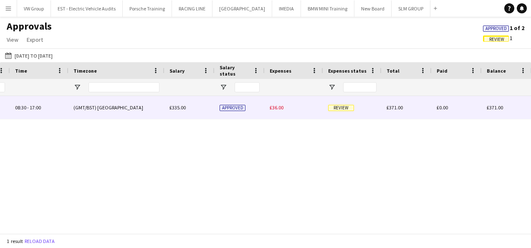
click at [346, 108] on span "Review" at bounding box center [341, 108] width 26 height 6
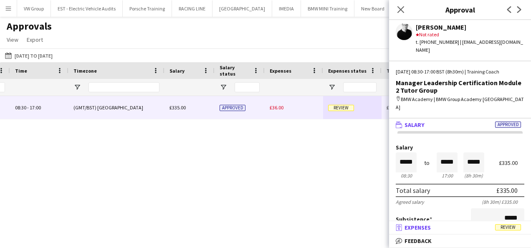
click at [507, 227] on span "Review" at bounding box center [508, 227] width 26 height 6
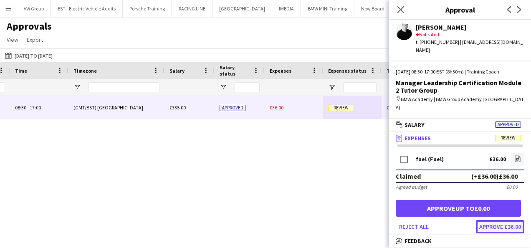
click at [505, 220] on button "Approve £36.00" at bounding box center [500, 226] width 48 height 13
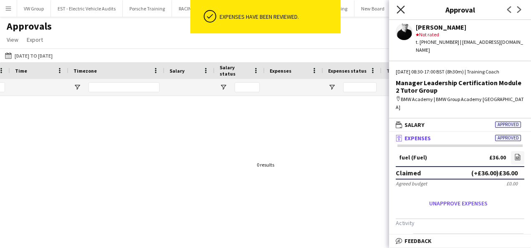
click at [403, 9] on icon "Close pop-in" at bounding box center [401, 9] width 8 height 8
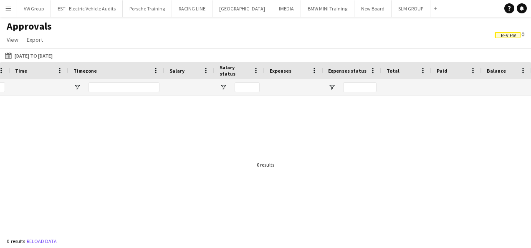
drag, startPoint x: 192, startPoint y: 183, endPoint x: 101, endPoint y: 228, distance: 101.2
click at [101, 228] on div "Role Location Time" at bounding box center [265, 147] width 531 height 171
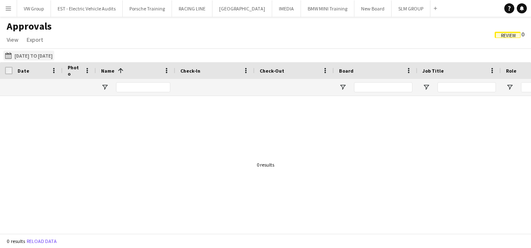
click at [34, 53] on button "01-08-2025 to 13-08-2025 01-08-2025 to 13-08-2025" at bounding box center [28, 56] width 51 height 10
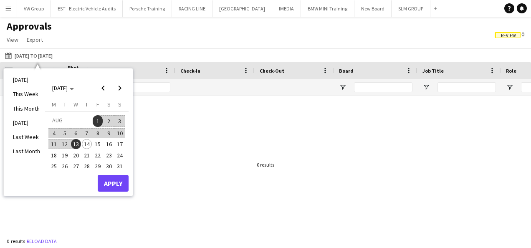
click at [98, 120] on span "1" at bounding box center [98, 121] width 10 height 12
click at [88, 144] on span "14" at bounding box center [87, 144] width 10 height 10
click at [111, 179] on button "Apply" at bounding box center [113, 183] width 31 height 17
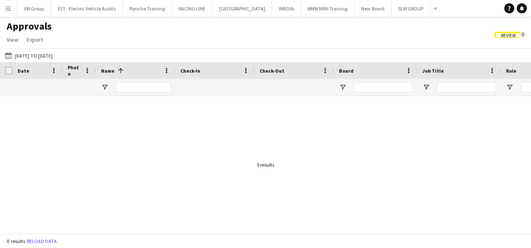
click at [510, 37] on span "Review" at bounding box center [508, 35] width 15 height 5
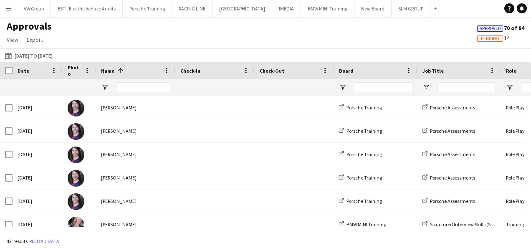
click at [498, 38] on span "Pending" at bounding box center [490, 38] width 18 height 5
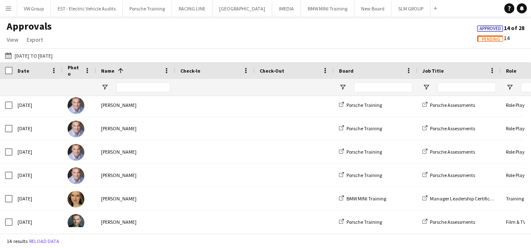
scroll to position [137, 0]
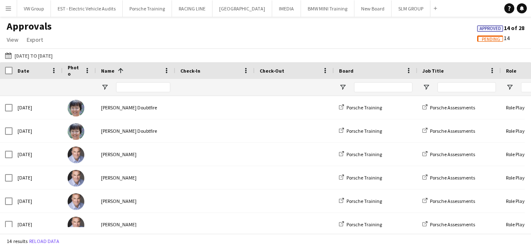
click at [9, 6] on app-icon "Menu" at bounding box center [8, 8] width 7 height 7
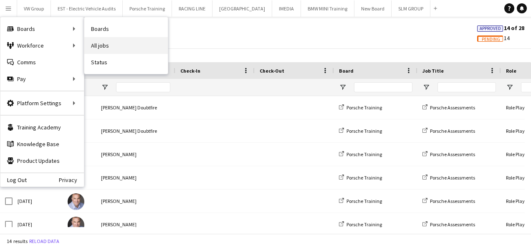
click at [103, 49] on link "All jobs" at bounding box center [126, 45] width 84 height 17
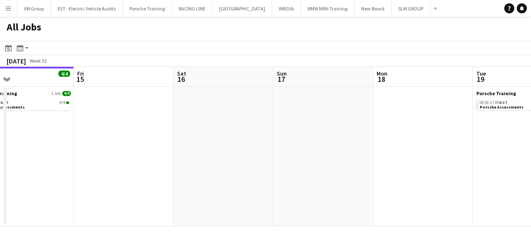
drag, startPoint x: 218, startPoint y: 152, endPoint x: 197, endPoint y: 158, distance: 22.5
click at [197, 158] on app-calendar-viewport "Mon 11 Tue 12 8/8 2 Jobs Wed 13 4/4 1 Job Thu 14 4/4 1 Job Fri 15 Sat 16 Sun 17…" at bounding box center [265, 147] width 531 height 160
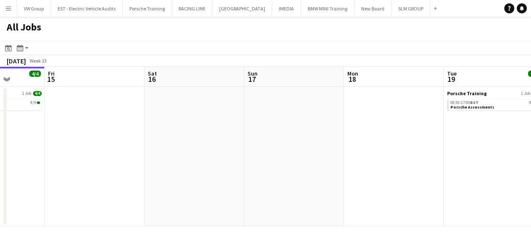
drag, startPoint x: 184, startPoint y: 179, endPoint x: 114, endPoint y: 204, distance: 74.0
click at [115, 204] on app-calendar-viewport "Mon 11 Tue 12 8/8 2 Jobs Wed 13 4/4 1 Job Thu 14 4/4 1 Job Fri 15 Sat 16 Sun 17…" at bounding box center [265, 147] width 531 height 160
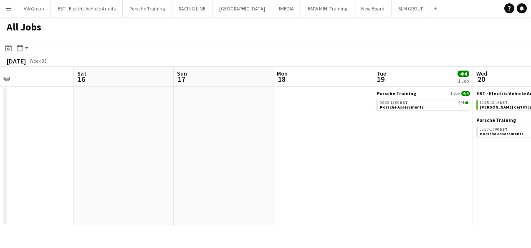
click at [166, 198] on app-all-jobs "All Jobs Date picker AUG 2025 AUG 2025 Monday M Tuesday T Wednesday W Thursday …" at bounding box center [265, 122] width 531 height 210
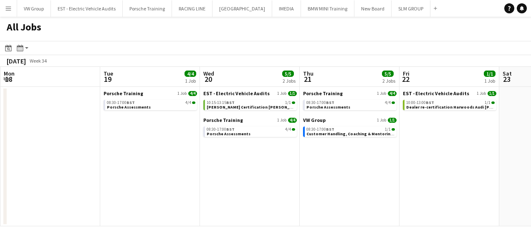
drag, startPoint x: 307, startPoint y: 192, endPoint x: 219, endPoint y: 196, distance: 88.2
click at [210, 200] on app-calendar-viewport "Fri 15 Sat 16 Sun 17 Mon 18 Tue 19 4/4 1 Job Wed 20 5/5 2 Jobs Thu 21 5/5 2 Job…" at bounding box center [265, 147] width 531 height 160
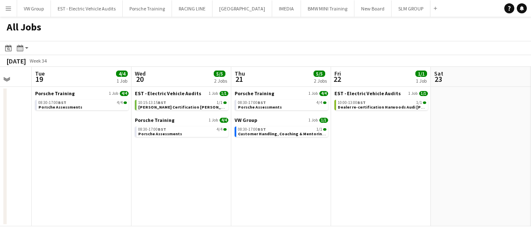
drag, startPoint x: 288, startPoint y: 194, endPoint x: 244, endPoint y: 196, distance: 43.9
click at [244, 196] on app-calendar-viewport "Fri 15 Sat 16 Sun 17 Mon 18 Tue 19 4/4 1 Job Wed 20 5/5 2 Jobs Thu 21 5/5 2 Job…" at bounding box center [265, 147] width 531 height 160
